Goal: Task Accomplishment & Management: Manage account settings

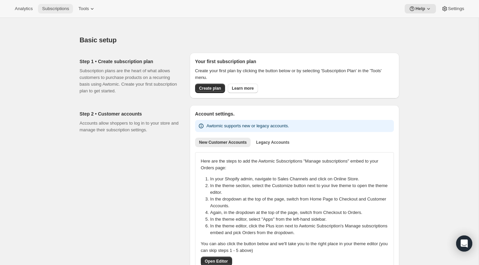
click at [66, 11] on button "Subscriptions" at bounding box center [55, 8] width 35 height 9
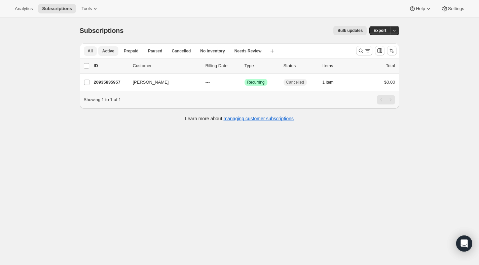
click at [111, 51] on span "Active" at bounding box center [108, 50] width 12 height 5
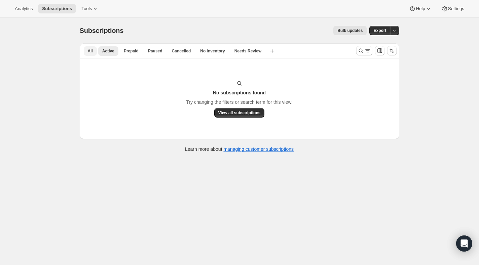
click at [88, 53] on span "All" at bounding box center [90, 50] width 5 height 5
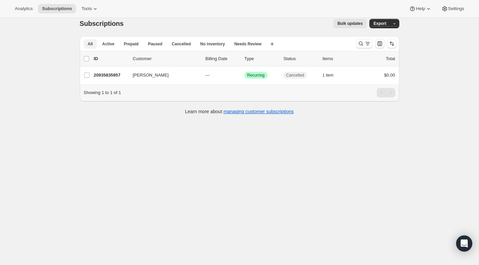
scroll to position [7, 0]
click at [97, 5] on icon at bounding box center [95, 8] width 7 height 7
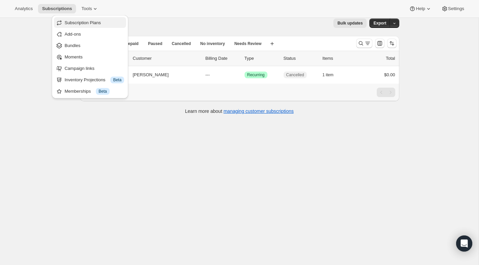
click at [86, 23] on span "Subscription Plans" at bounding box center [83, 22] width 36 height 5
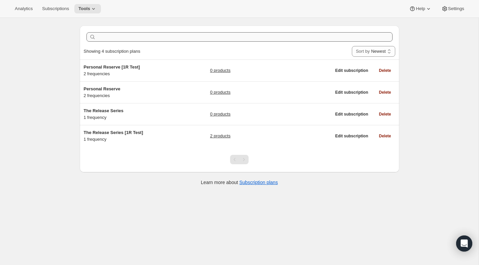
scroll to position [17, 0]
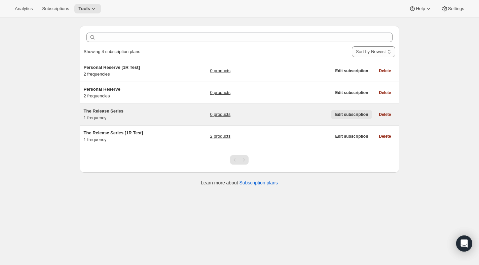
click at [354, 115] on span "Edit subscription" at bounding box center [351, 114] width 33 height 5
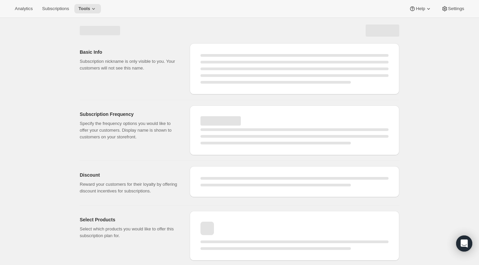
select select "WEEK"
select select "MONTH"
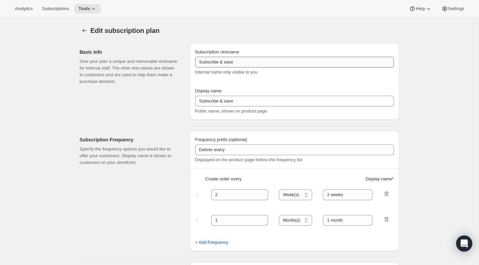
type input "The Release Series"
type input "1"
select select "MONTH"
type input "1 month"
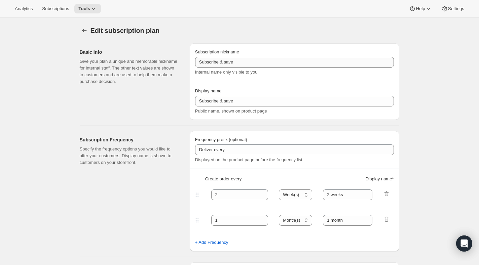
type input "Choose how many bottles you want of the Napa Valley Release​, Alexander Valley …"
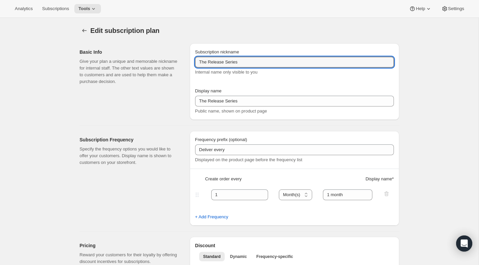
drag, startPoint x: 209, startPoint y: 62, endPoint x: 187, endPoint y: 62, distance: 21.9
click at [187, 62] on div "Basic Info Give your plan a unique and memorable nickname for internal staff. T…" at bounding box center [236, 79] width 325 height 82
type input "Release Series"
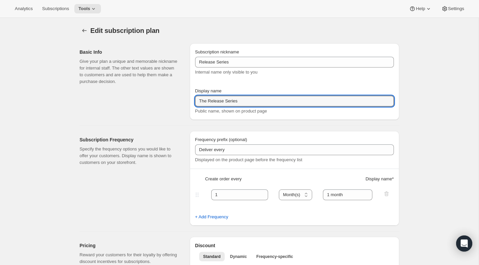
drag, startPoint x: 208, startPoint y: 101, endPoint x: 186, endPoint y: 99, distance: 22.6
click at [186, 99] on div "Basic Info Give your plan a unique and memorable nickname for internal staff. T…" at bounding box center [236, 79] width 325 height 82
type input "Release Series"
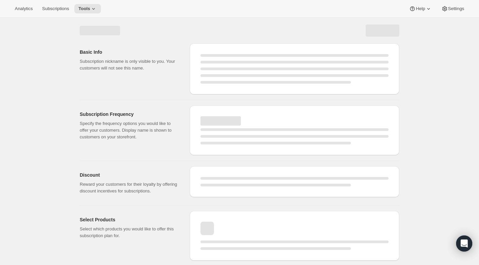
select select "MONTH"
